Goal: Information Seeking & Learning: Learn about a topic

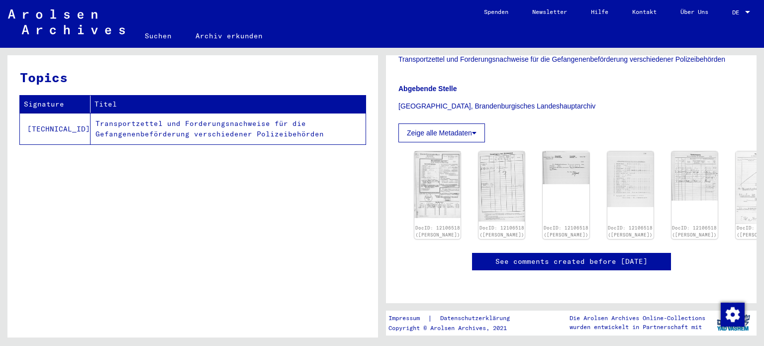
scroll to position [302, 0]
click at [434, 149] on img at bounding box center [437, 184] width 49 height 70
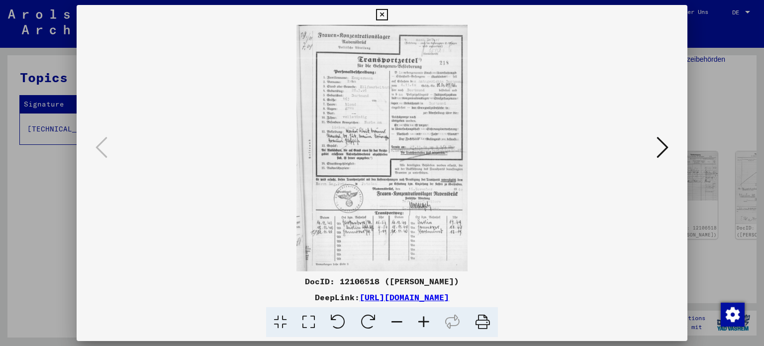
click at [479, 318] on icon at bounding box center [483, 322] width 30 height 30
click at [382, 12] on icon at bounding box center [381, 15] width 11 height 12
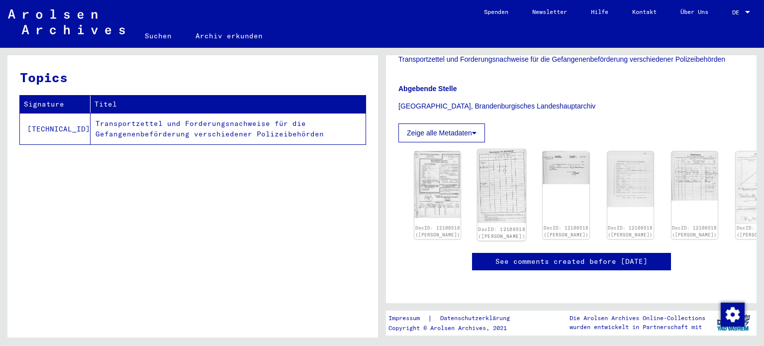
click at [485, 149] on img at bounding box center [502, 186] width 49 height 74
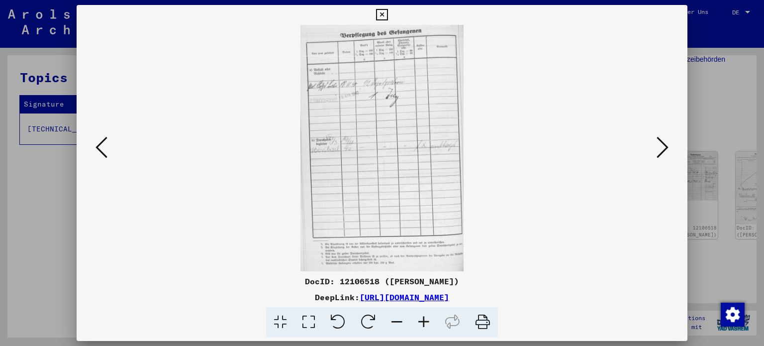
click at [486, 320] on icon at bounding box center [483, 322] width 30 height 30
click at [666, 145] on icon at bounding box center [663, 147] width 12 height 24
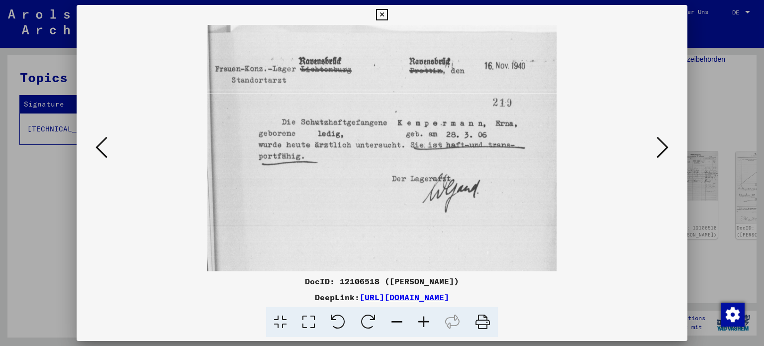
click at [482, 321] on icon at bounding box center [483, 322] width 30 height 30
click at [665, 144] on icon at bounding box center [663, 147] width 12 height 24
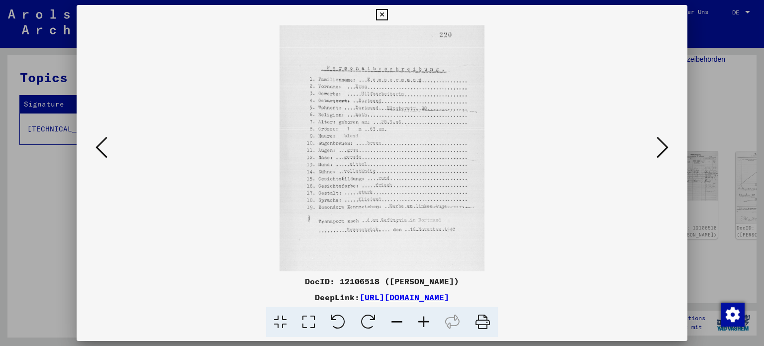
drag, startPoint x: 491, startPoint y: 319, endPoint x: 285, endPoint y: 162, distance: 259.9
click at [491, 319] on icon at bounding box center [483, 322] width 30 height 30
click at [663, 142] on icon at bounding box center [663, 147] width 12 height 24
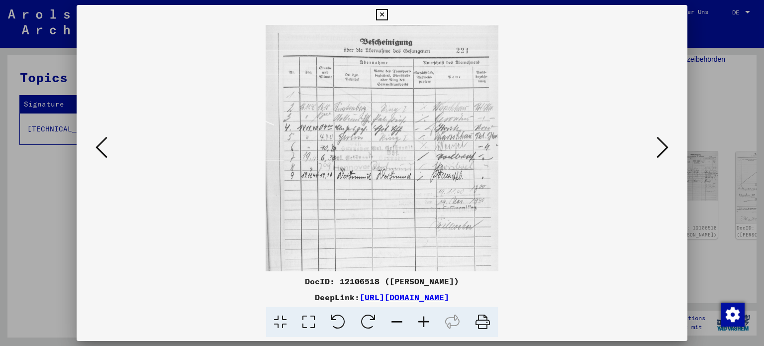
drag, startPoint x: 484, startPoint y: 318, endPoint x: 309, endPoint y: 161, distance: 234.6
click at [484, 318] on icon at bounding box center [483, 322] width 30 height 30
click at [663, 146] on icon at bounding box center [663, 147] width 12 height 24
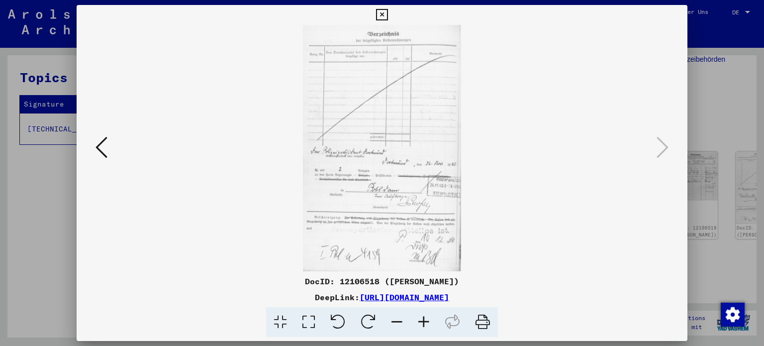
click at [484, 321] on icon at bounding box center [483, 322] width 30 height 30
click at [383, 13] on icon at bounding box center [381, 15] width 11 height 12
